Goal: Information Seeking & Learning: Learn about a topic

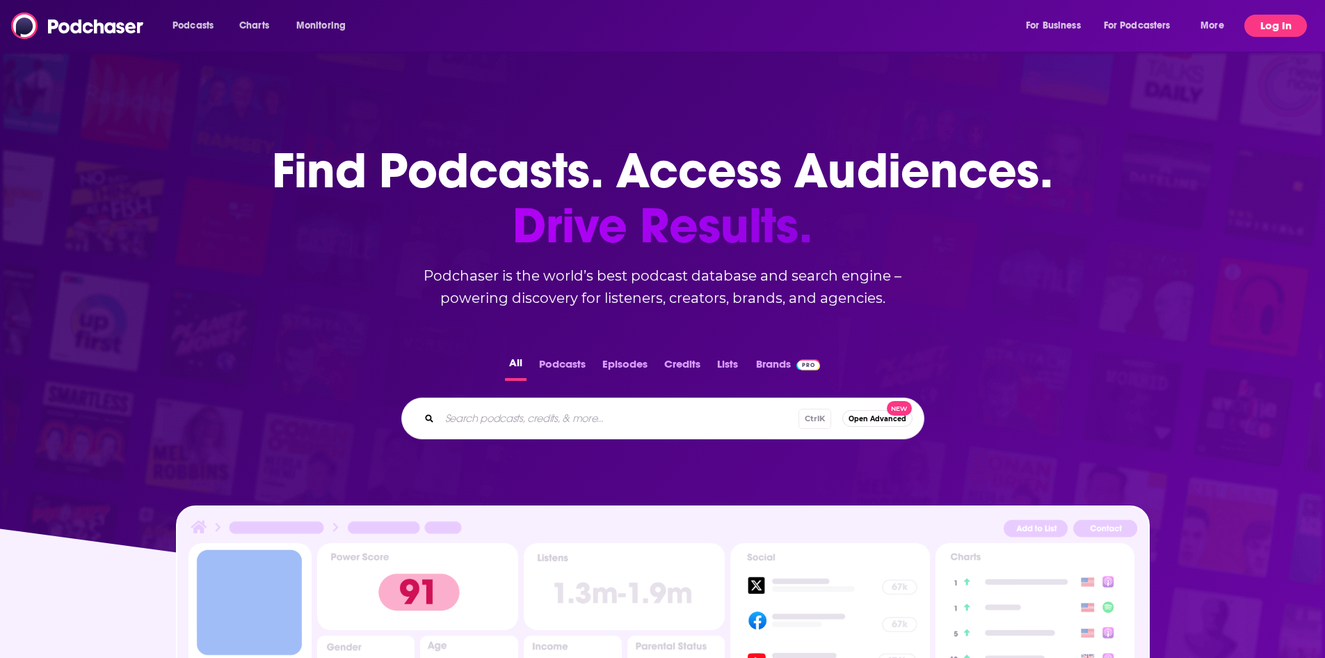
click at [1270, 26] on button "Log In" at bounding box center [1276, 26] width 63 height 22
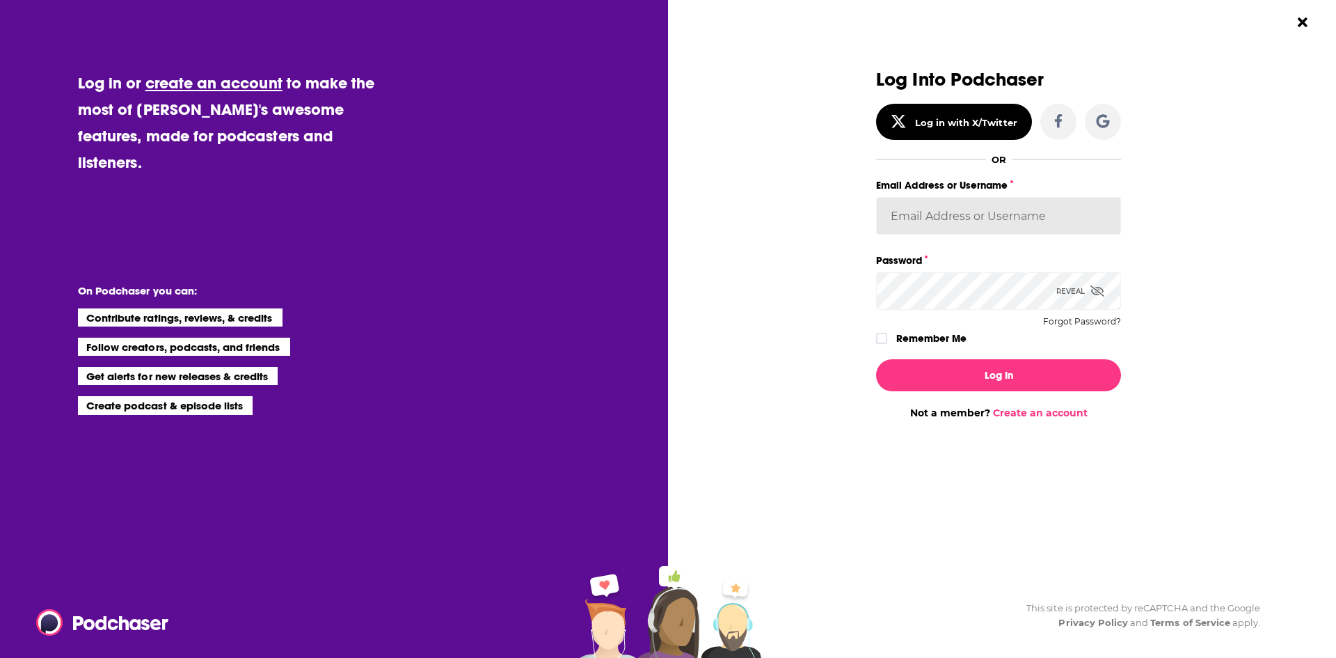
type input "ShreveWilliams"
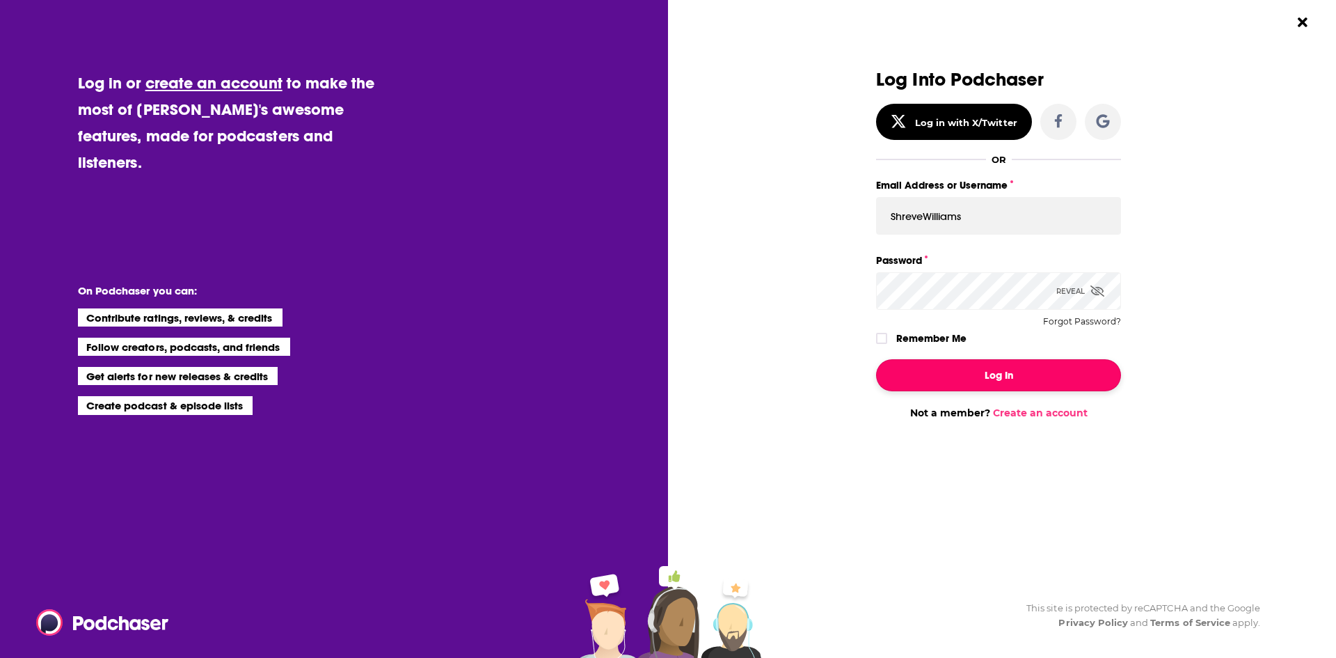
click at [977, 367] on button "Log In" at bounding box center [998, 375] width 245 height 32
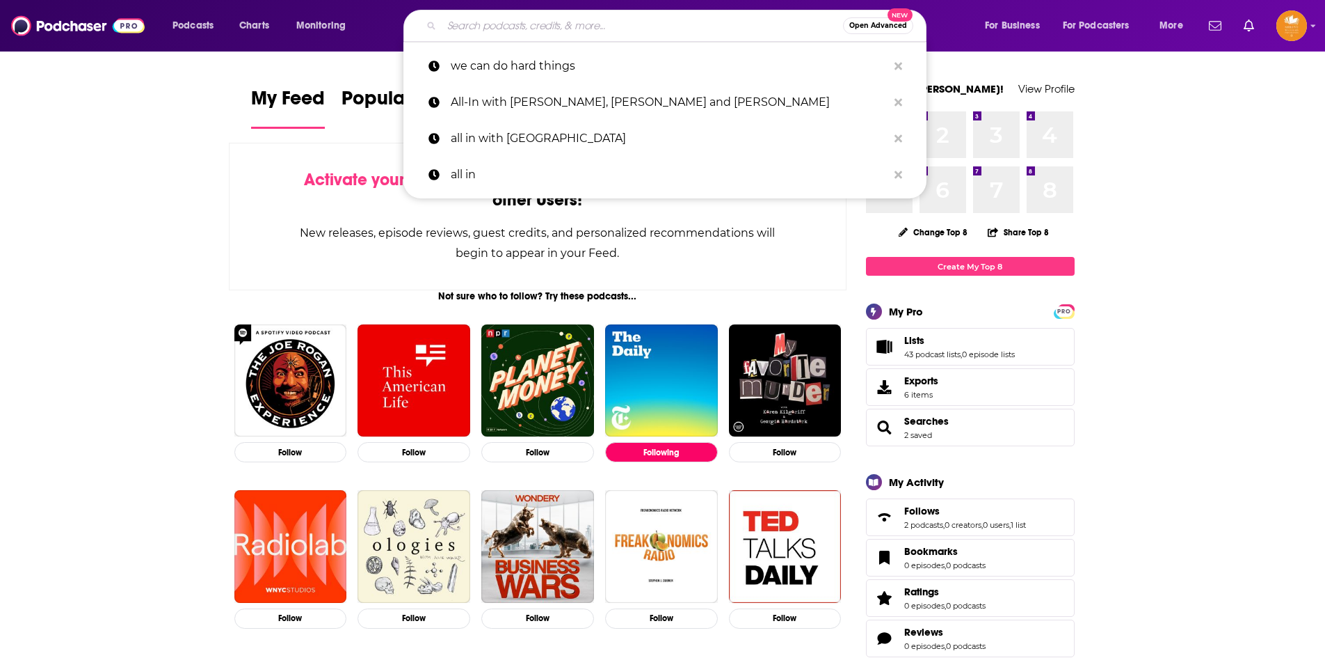
click at [468, 27] on input "Search podcasts, credits, & more..." at bounding box center [642, 26] width 401 height 22
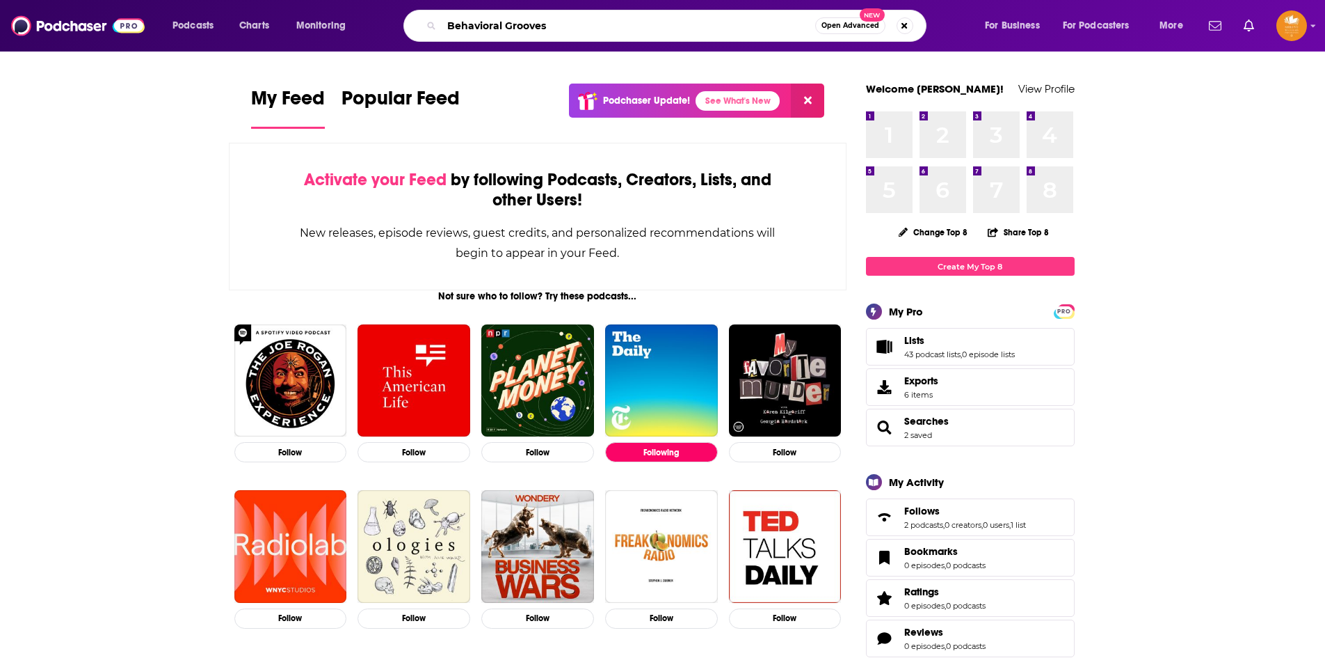
type input "Behavioral Grooves"
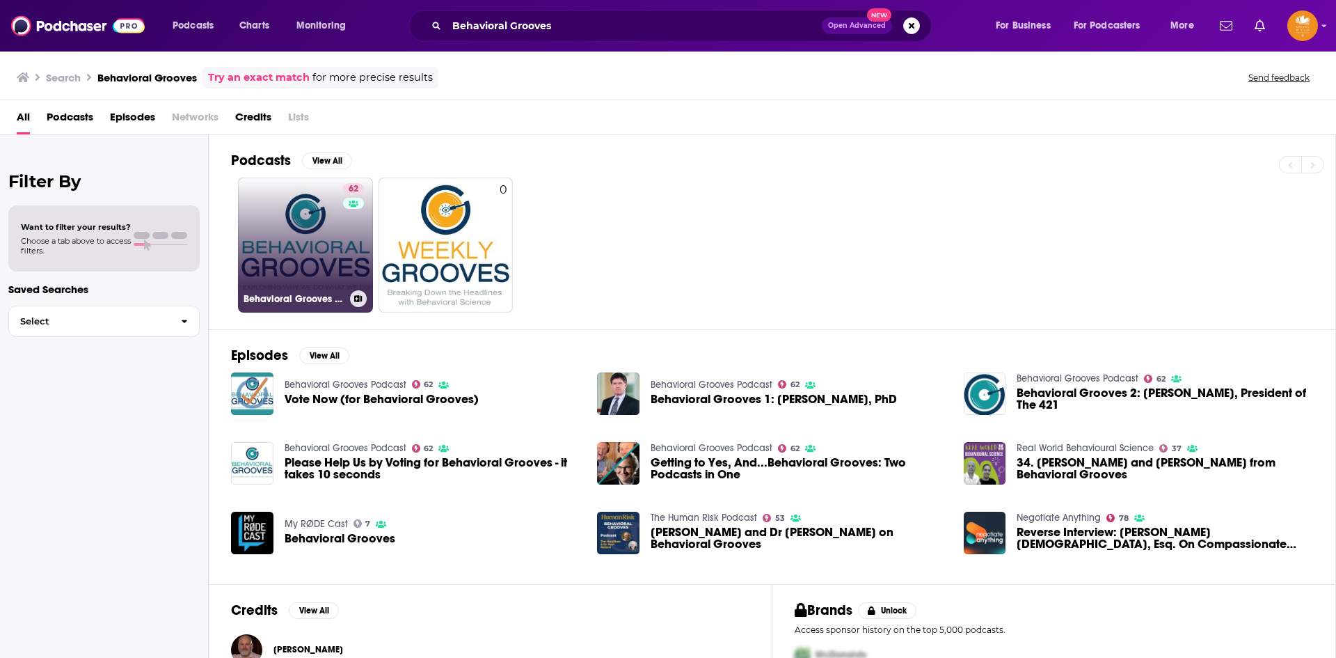
click at [331, 262] on link "62 Behavioral Grooves Podcast" at bounding box center [305, 244] width 135 height 135
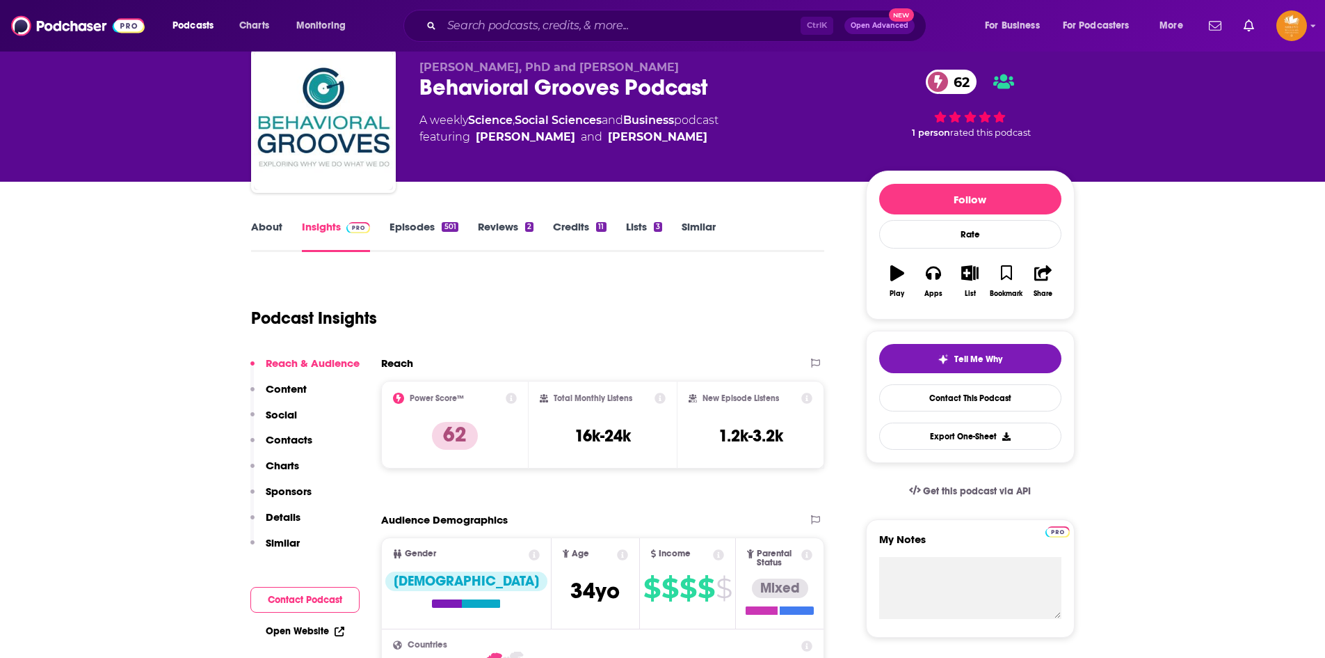
scroll to position [70, 0]
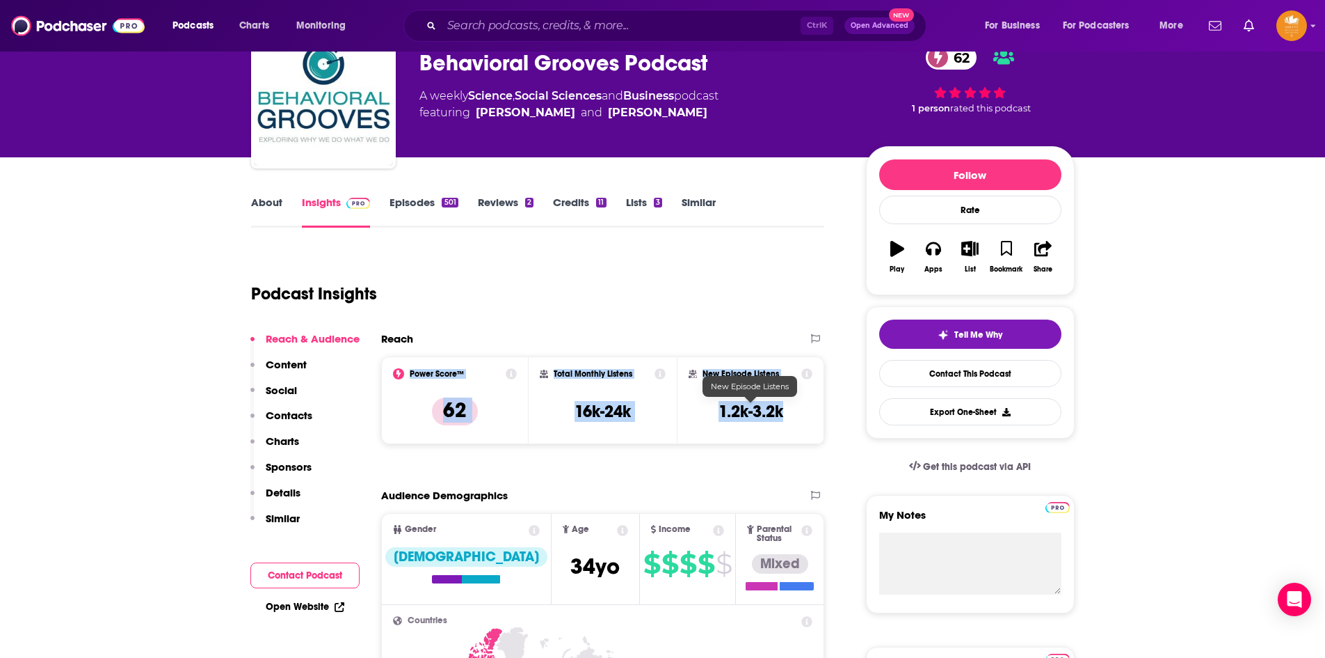
drag, startPoint x: 408, startPoint y: 395, endPoint x: 788, endPoint y: 404, distance: 379.3
click at [788, 404] on div "Power Score™ 62 Total Monthly Listens 16k-24k New Episode Listens 1.2k-3.2k" at bounding box center [603, 400] width 444 height 88
copy div "Power Score™ 62 Total Monthly Listens 16k-24k New Episode Listens 1.2k-3.2k"
